Goal: Information Seeking & Learning: Learn about a topic

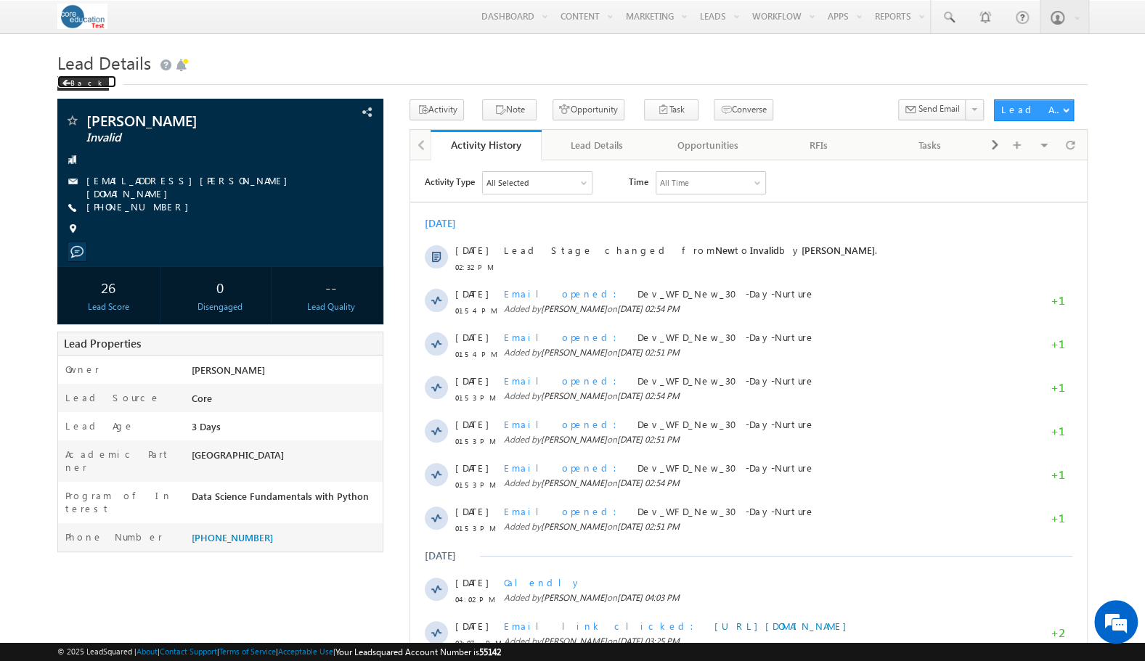
click at [75, 78] on div "Back" at bounding box center [83, 83] width 52 height 15
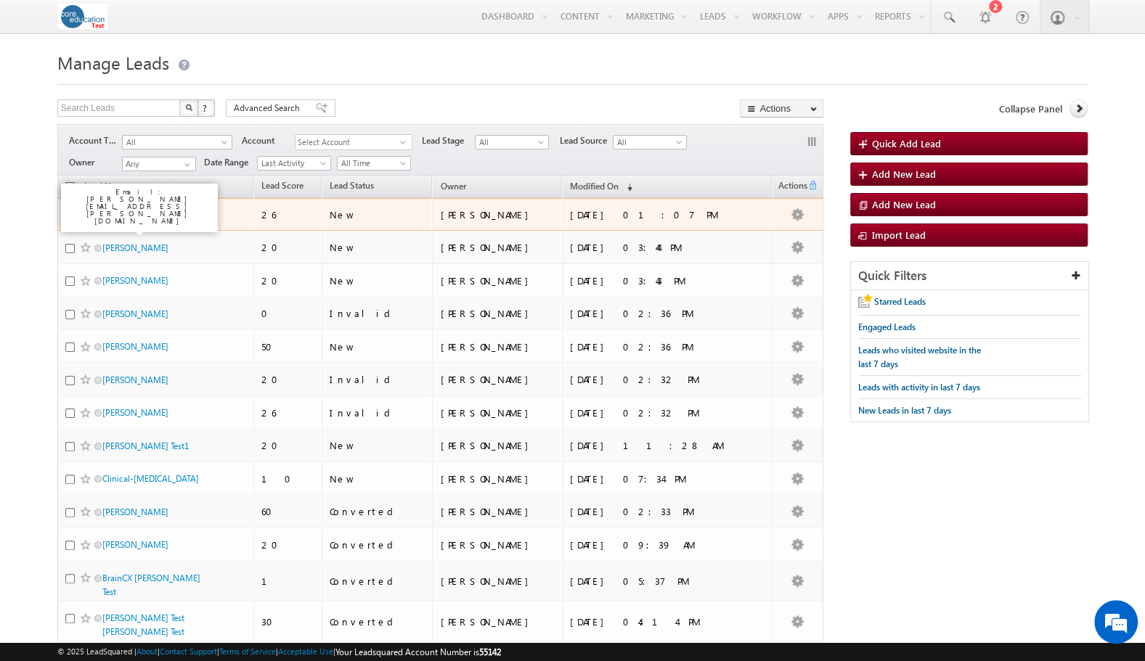
click at [125, 213] on link "Chris Zadeh" at bounding box center [135, 214] width 66 height 11
